Goal: Information Seeking & Learning: Learn about a topic

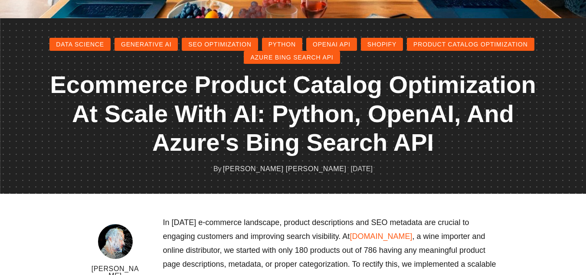
scroll to position [314, 0]
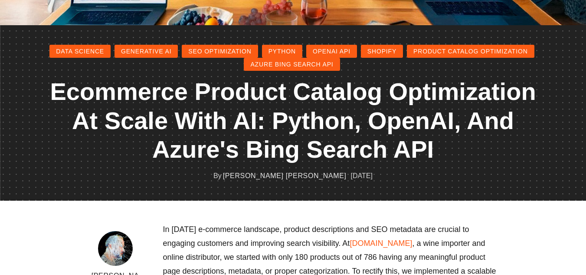
click at [155, 51] on link "Generative AI" at bounding box center [146, 51] width 63 height 13
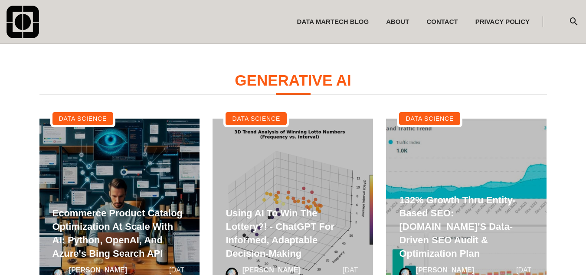
click at [152, 193] on link at bounding box center [120, 209] width 161 height 180
